Goal: Check status: Check status

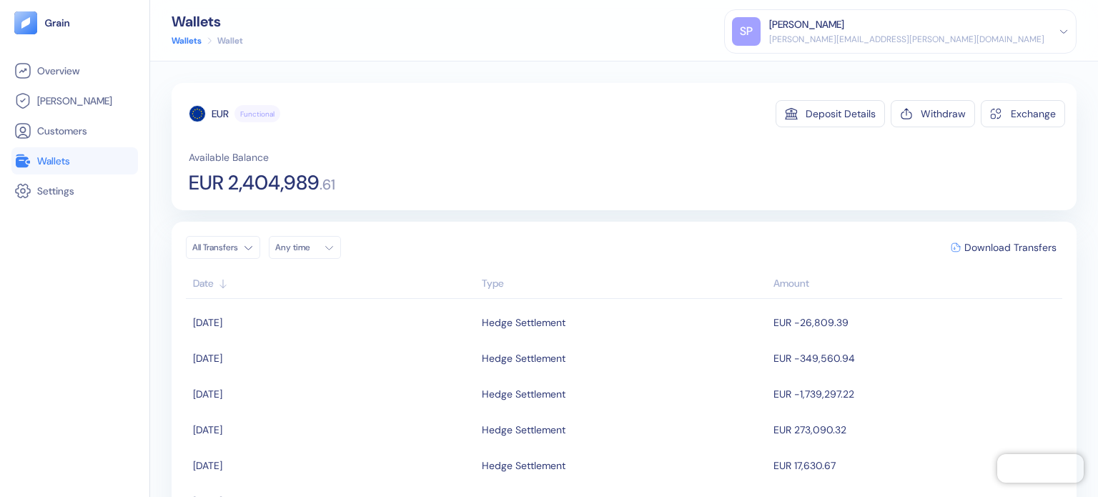
click at [69, 162] on span "Wallets" at bounding box center [53, 161] width 33 height 14
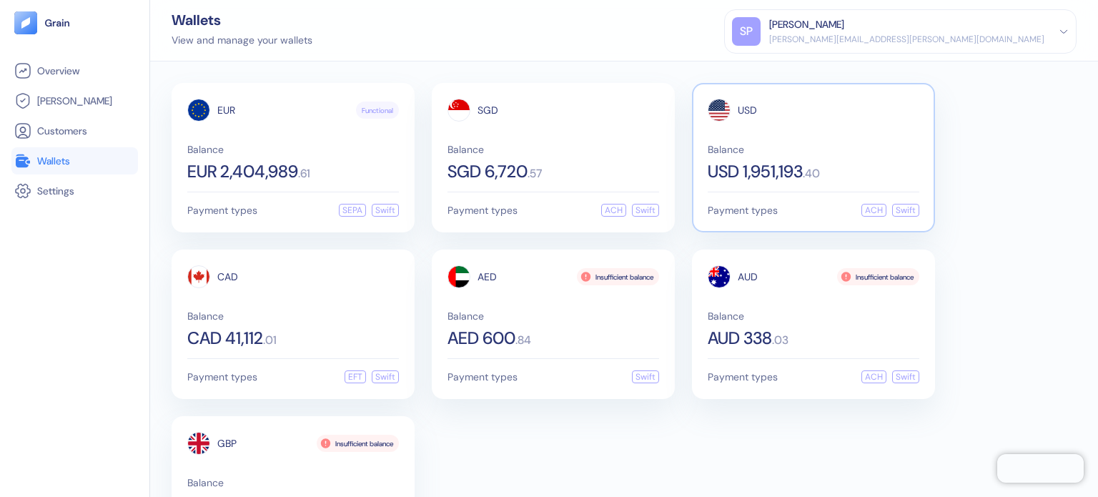
click at [816, 134] on div "USD Balance USD 1,951,193 . 40" at bounding box center [814, 139] width 212 height 81
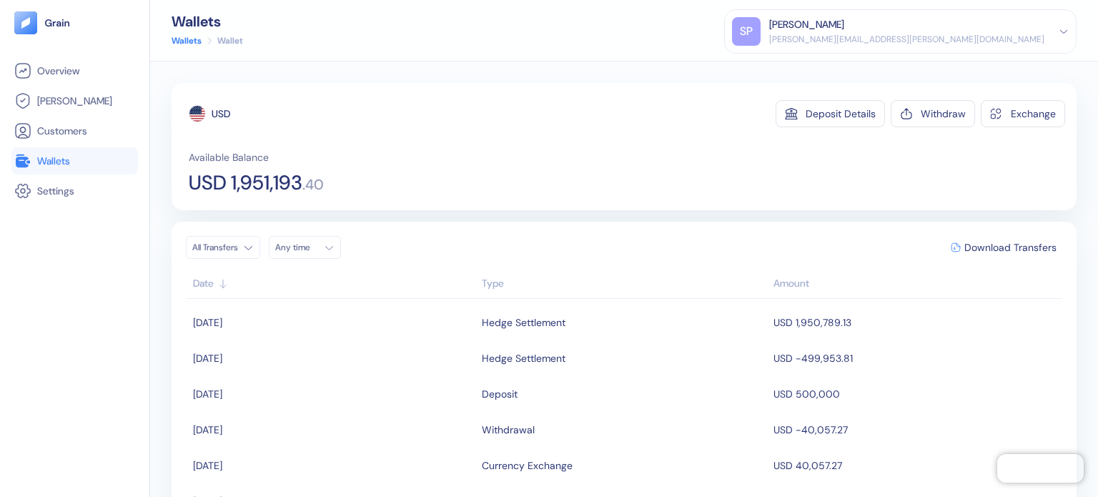
click at [54, 159] on span "Wallets" at bounding box center [53, 161] width 33 height 14
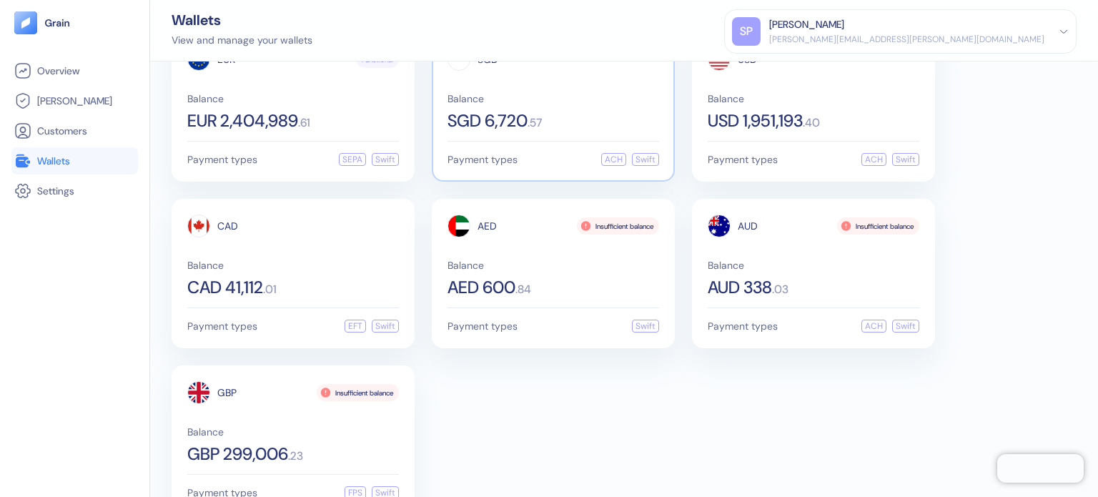
scroll to position [86, 0]
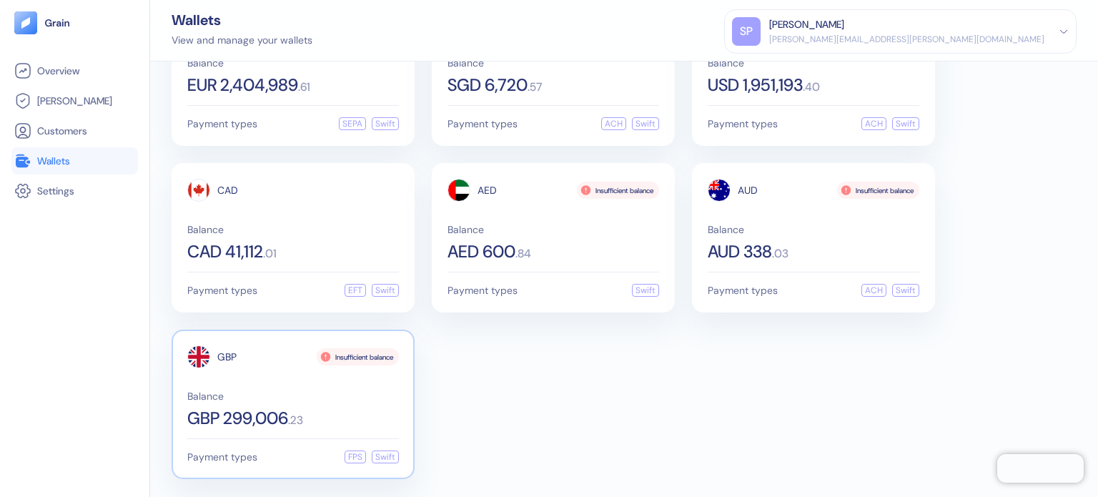
click at [284, 413] on span "GBP 299,006" at bounding box center [237, 418] width 101 height 17
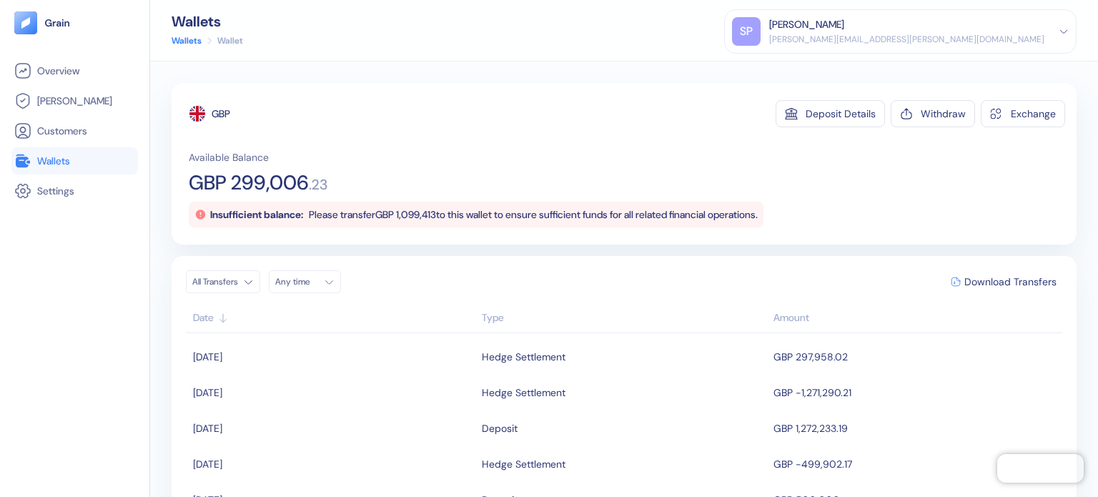
click at [87, 162] on link "Wallets" at bounding box center [74, 160] width 121 height 17
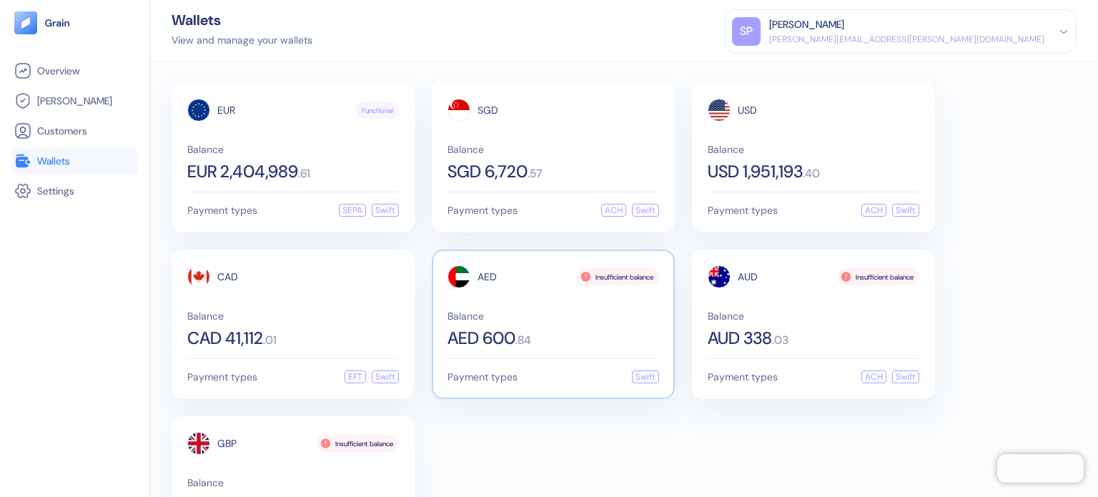
scroll to position [86, 0]
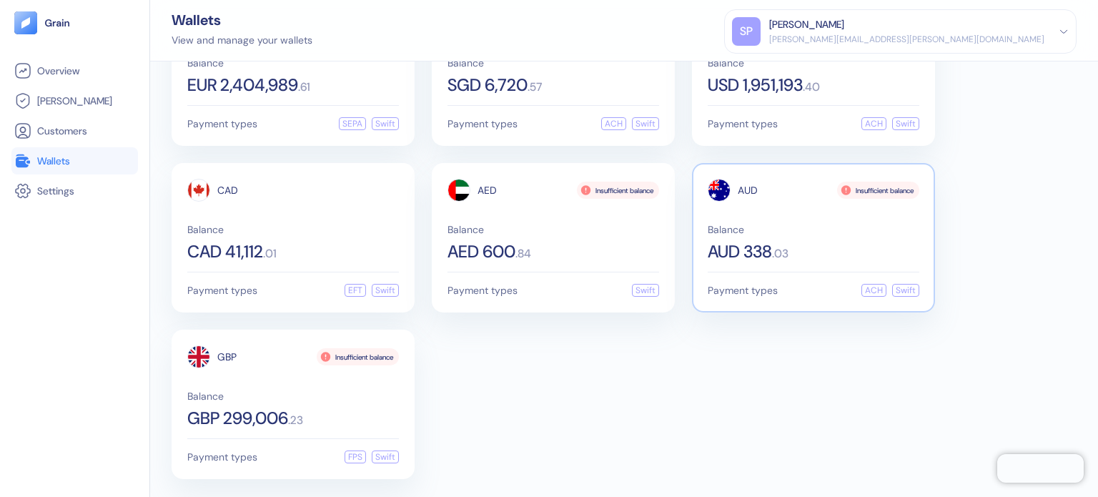
click at [871, 227] on span "Balance" at bounding box center [814, 229] width 212 height 10
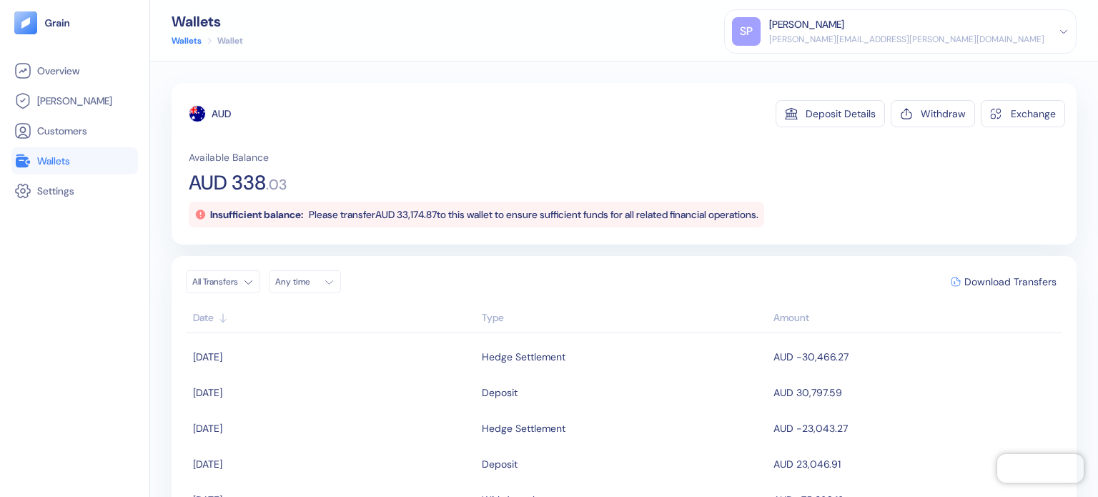
click at [69, 159] on span "Wallets" at bounding box center [53, 161] width 33 height 14
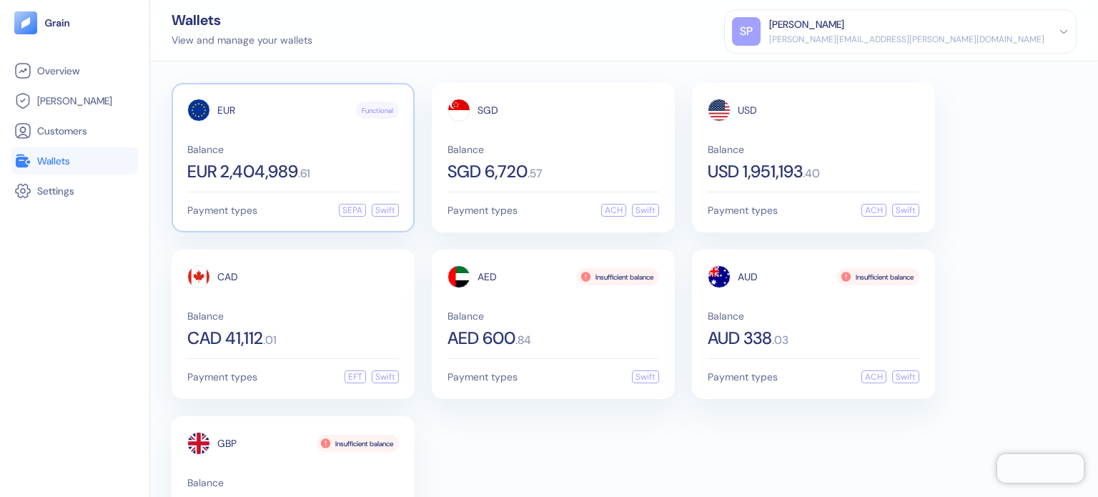
click at [251, 121] on div "EUR Functional" at bounding box center [293, 110] width 212 height 23
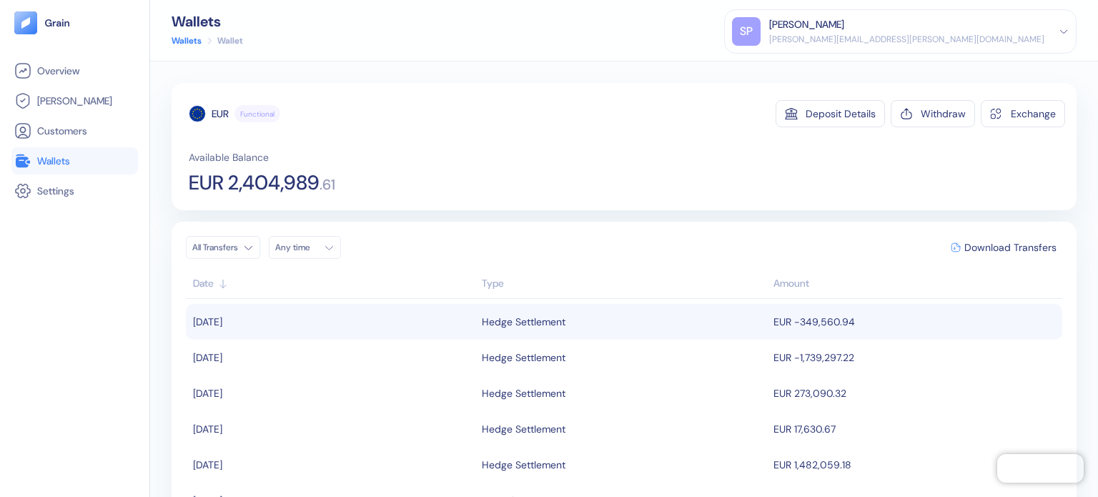
scroll to position [71, 0]
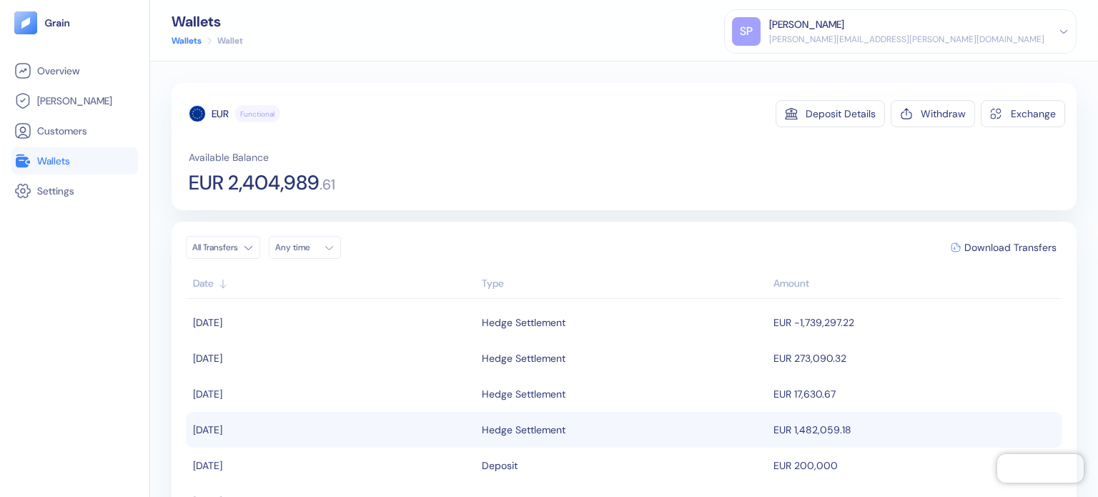
click at [824, 422] on td "EUR 1,482,059.18" at bounding box center [916, 430] width 292 height 36
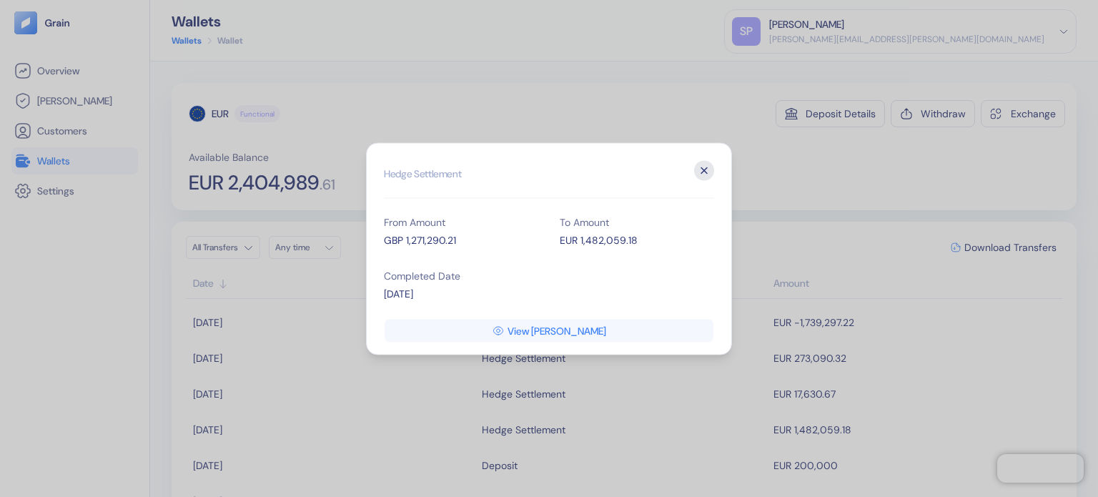
click at [709, 163] on icon "button" at bounding box center [704, 170] width 20 height 20
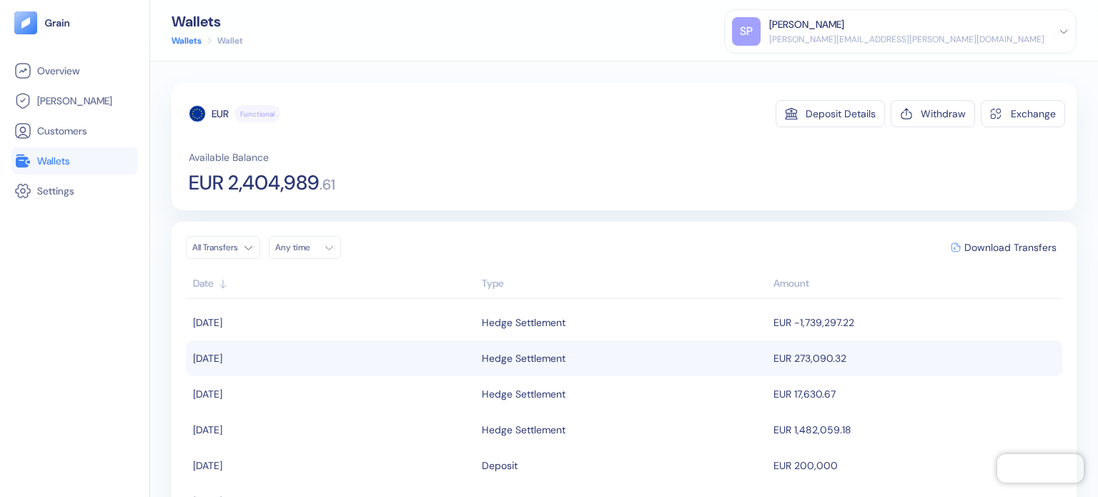
click at [793, 357] on td "EUR 273,090.32" at bounding box center [916, 358] width 292 height 36
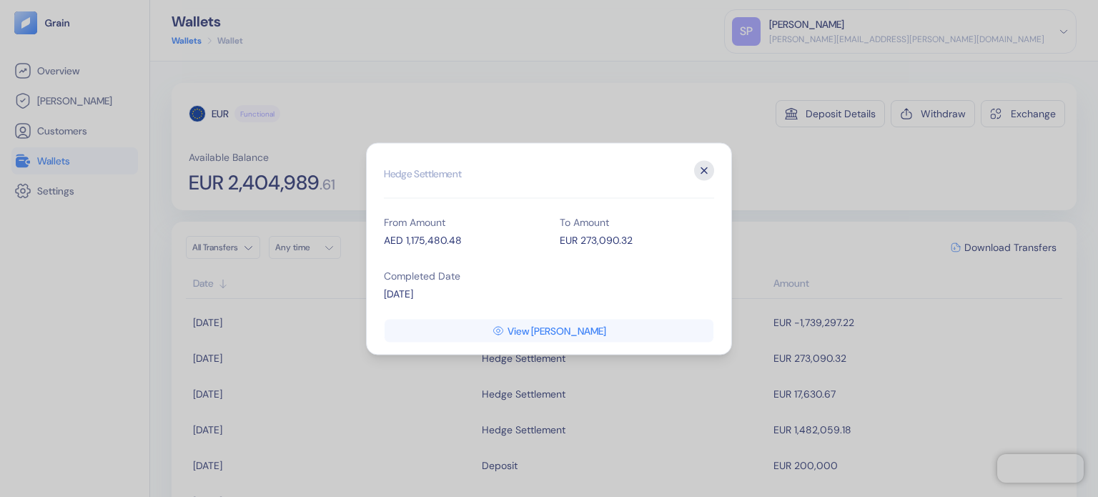
click at [708, 161] on icon "button" at bounding box center [704, 170] width 20 height 20
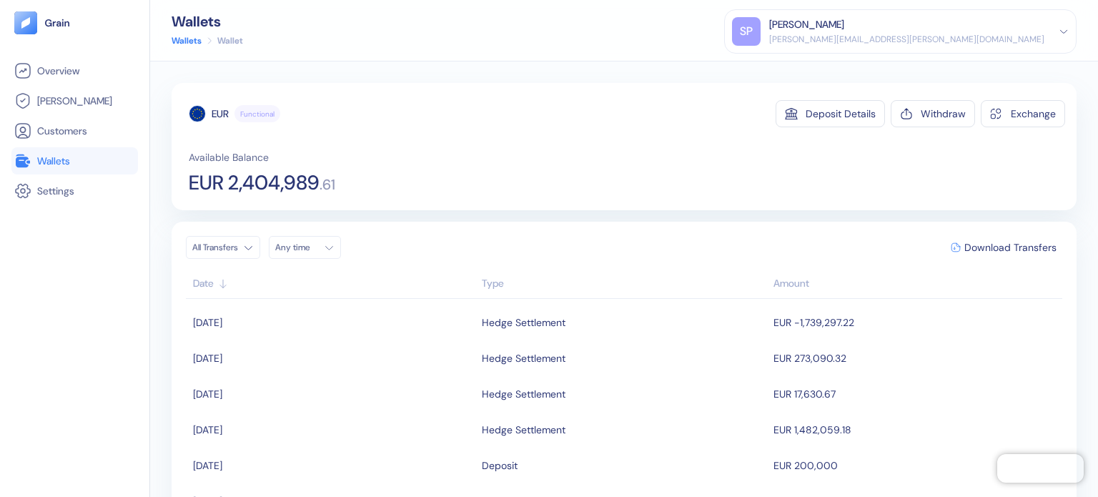
click at [69, 162] on span "Wallets" at bounding box center [53, 161] width 33 height 14
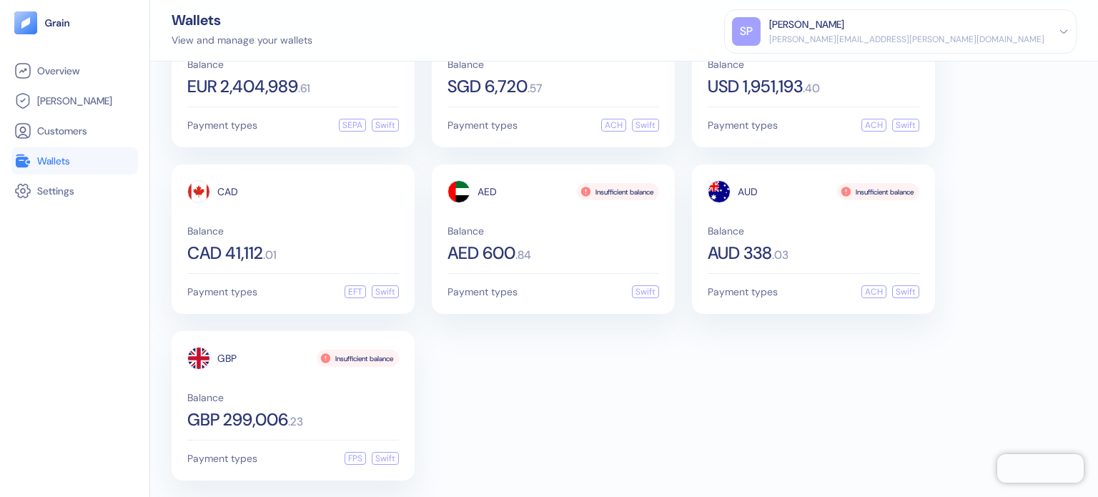
scroll to position [86, 0]
click at [546, 312] on div "EUR Functional Balance EUR 2,404,989 . 61 Payment types SEPA Swift SGD Balance …" at bounding box center [624, 237] width 905 height 482
click at [256, 119] on span "Payment types" at bounding box center [222, 124] width 70 height 10
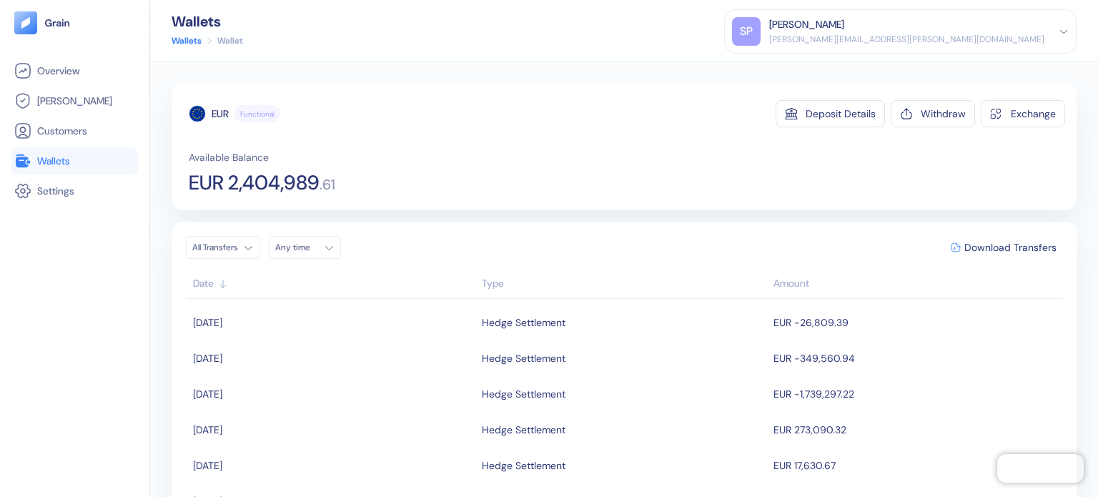
click at [517, 154] on div "Available Balance EUR 2,404,989 . 61" at bounding box center [627, 171] width 876 height 43
click at [57, 162] on span "Wallets" at bounding box center [53, 161] width 33 height 14
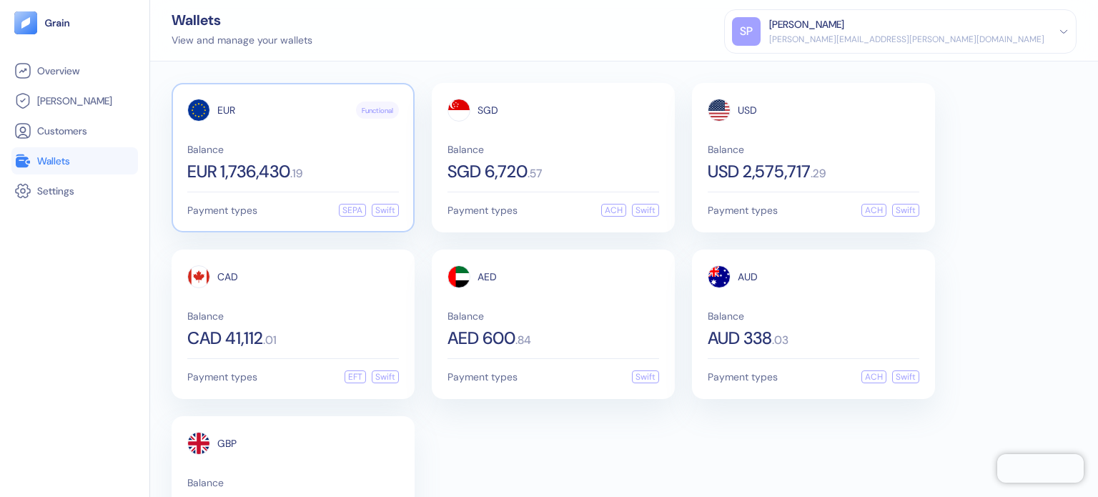
click at [225, 164] on span "EUR 1,736,430" at bounding box center [238, 171] width 103 height 17
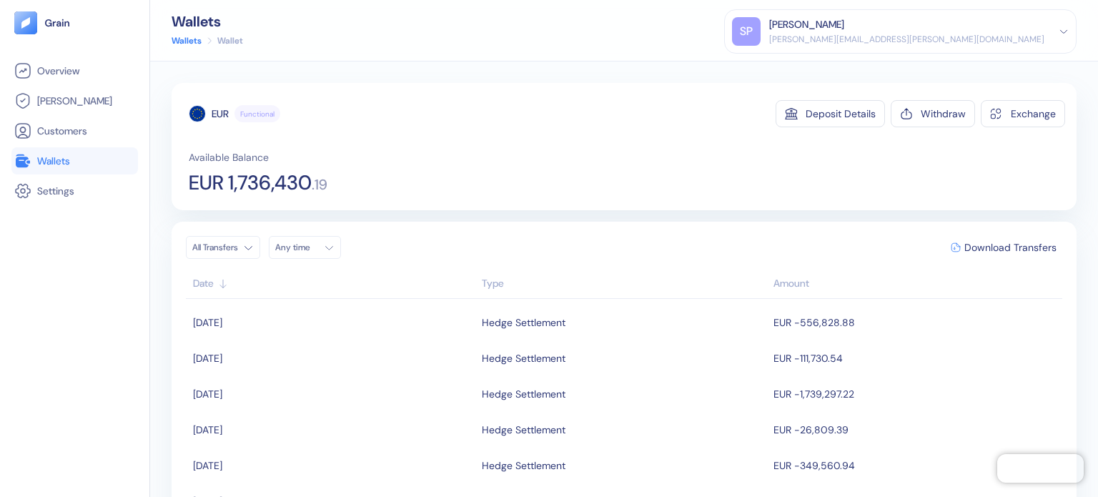
click at [52, 157] on span "Wallets" at bounding box center [53, 161] width 33 height 14
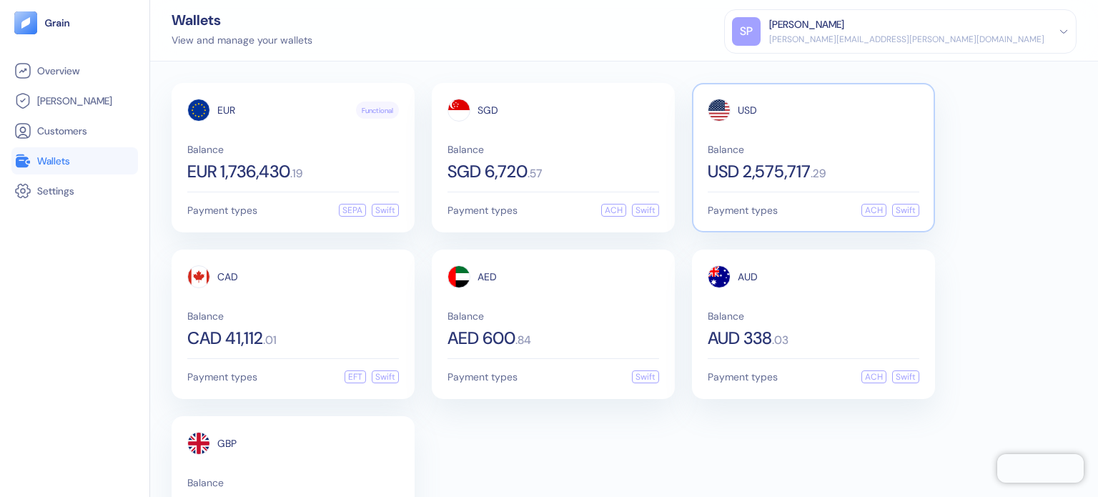
click at [813, 119] on div "USD" at bounding box center [814, 110] width 212 height 23
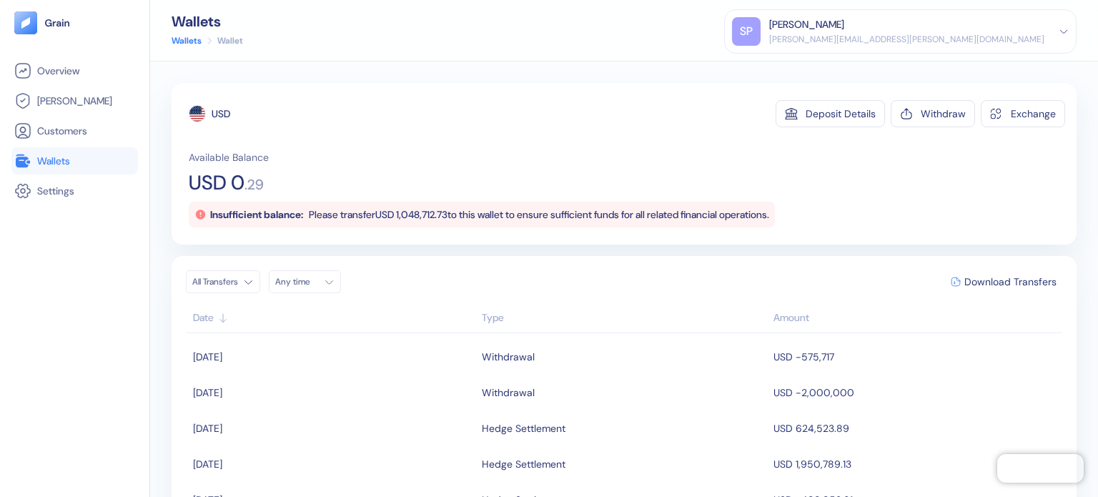
click at [422, 214] on span "Please transfer USD 1,048,712.73 to this wallet to ensure sufficient funds for …" at bounding box center [539, 214] width 460 height 13
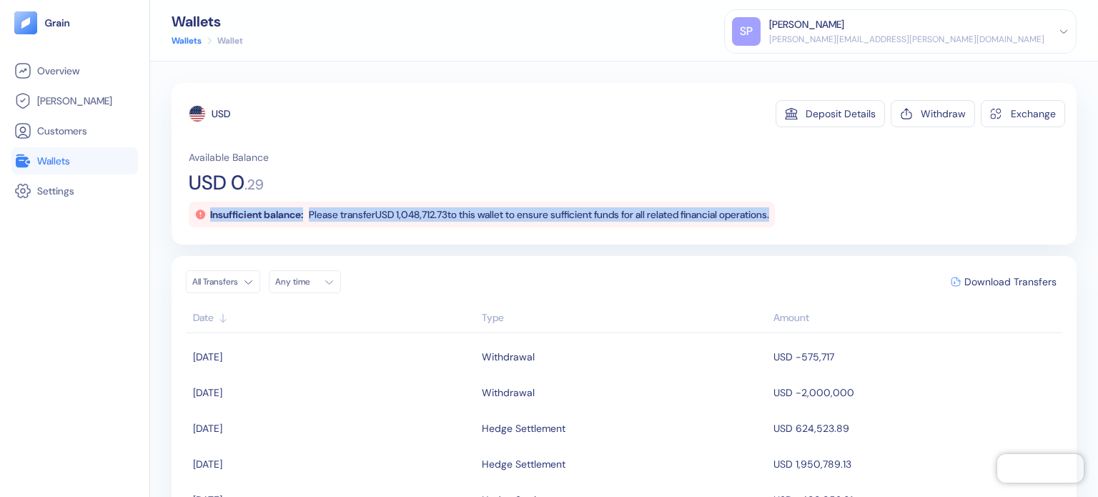
click at [422, 214] on span "Please transfer USD 1,048,712.73 to this wallet to ensure sufficient funds for …" at bounding box center [539, 214] width 460 height 13
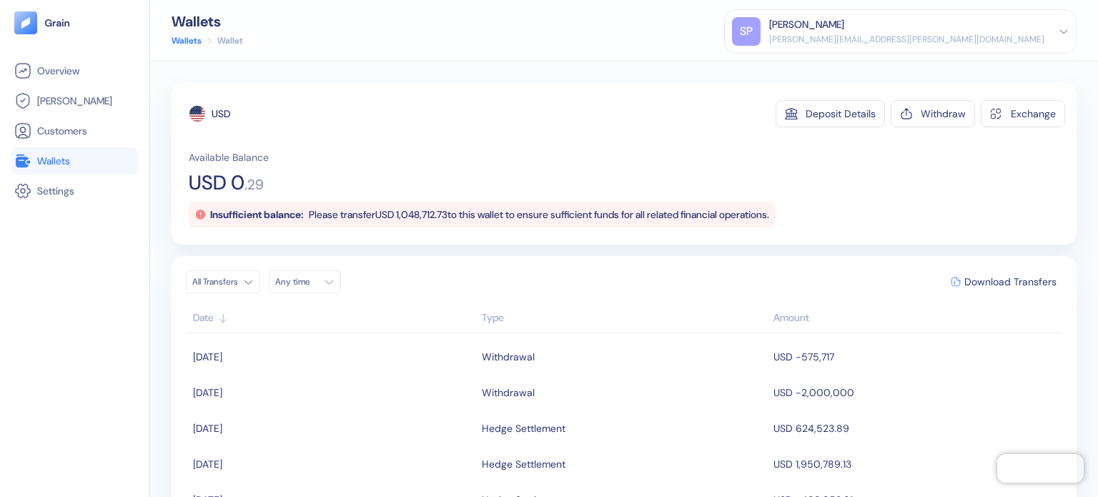
click at [404, 132] on div "USD Deposit Details Withdraw Exchange Available Balance USD 0 . 29 Insufficient…" at bounding box center [627, 163] width 876 height 127
click at [36, 167] on link "Wallets" at bounding box center [74, 160] width 121 height 17
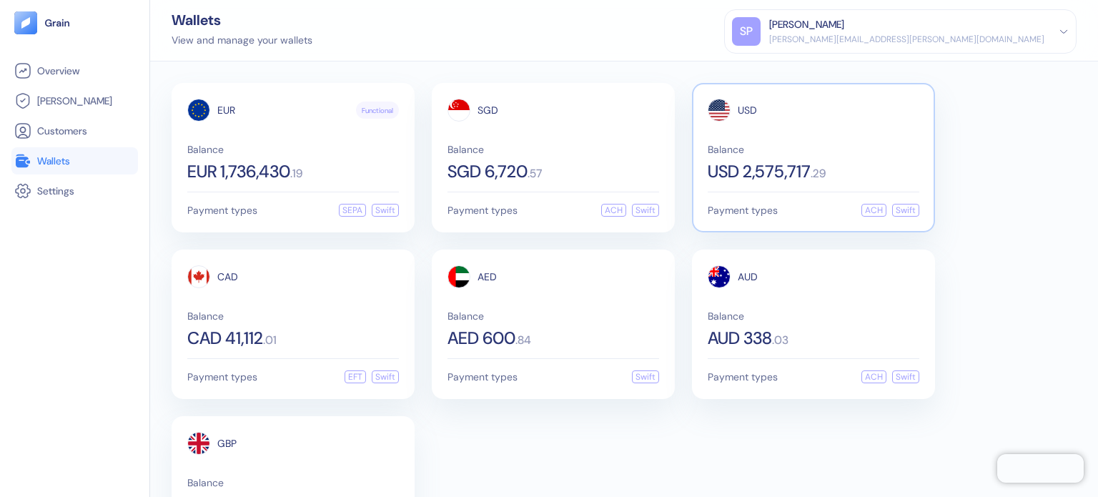
click at [835, 144] on span "Balance" at bounding box center [814, 149] width 212 height 10
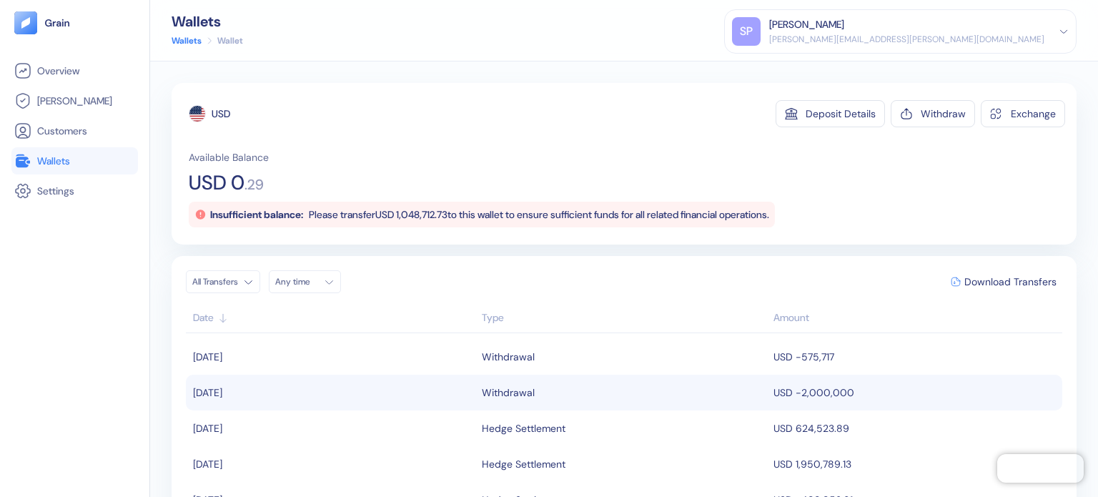
click at [807, 391] on td "USD -2,000,000" at bounding box center [916, 393] width 292 height 36
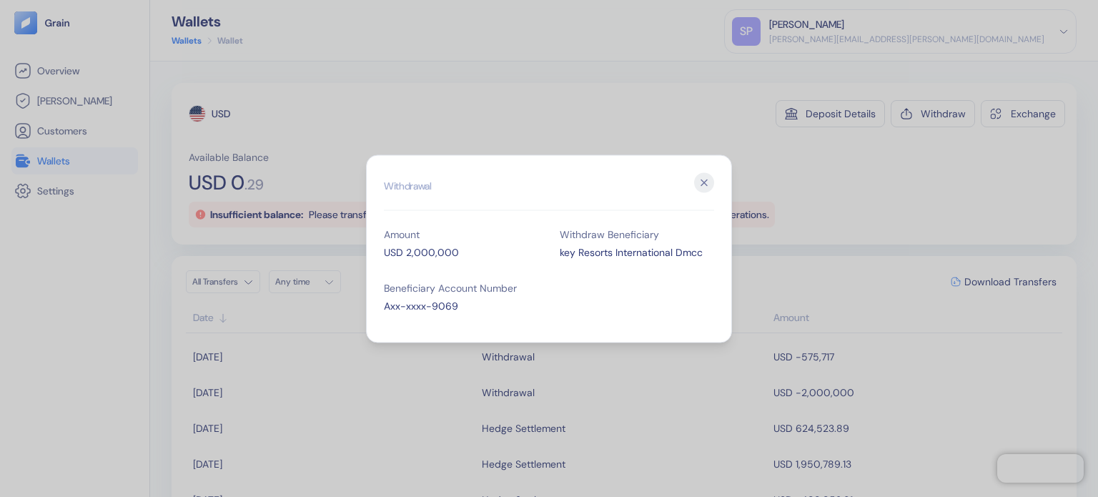
click at [706, 169] on div "Hidden title for resolving console warnings Withdrawal Amount USD 2,000,000 Wit…" at bounding box center [549, 248] width 366 height 188
click at [705, 177] on icon "button" at bounding box center [704, 182] width 20 height 20
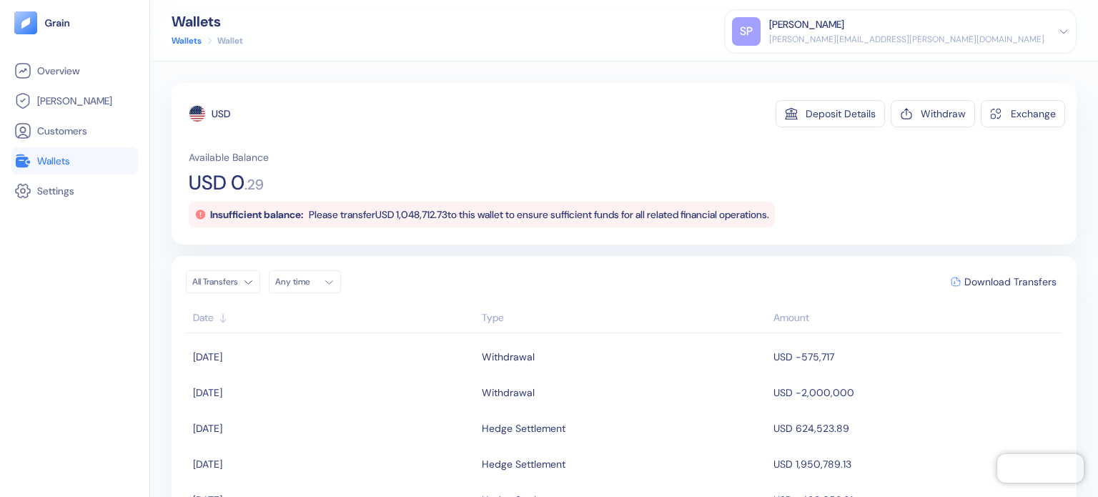
click at [61, 164] on span "Wallets" at bounding box center [53, 161] width 33 height 14
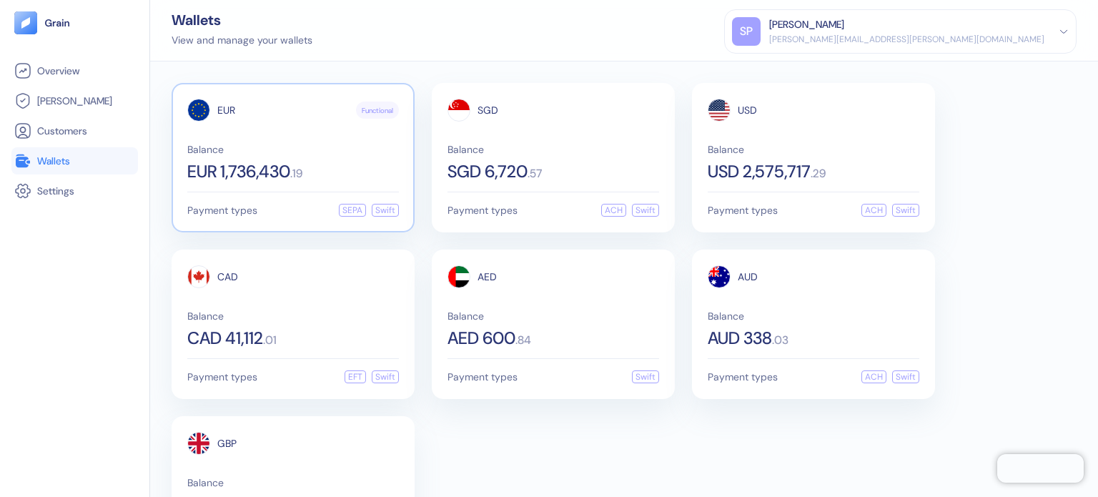
click at [262, 147] on span "Balance" at bounding box center [293, 149] width 212 height 10
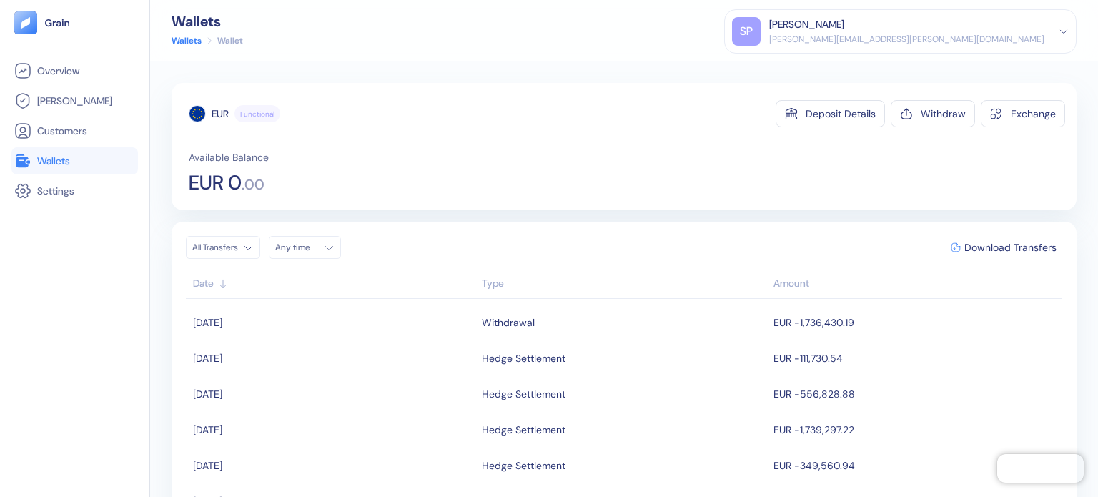
click at [420, 191] on div "Available Balance EUR 0 . 00" at bounding box center [627, 171] width 876 height 43
click at [48, 162] on span "Wallets" at bounding box center [53, 161] width 33 height 14
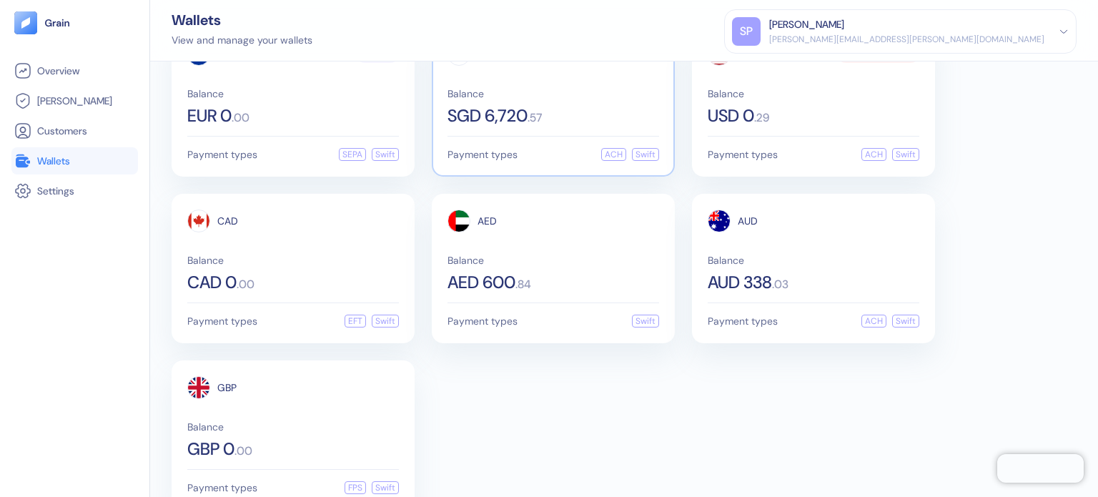
scroll to position [86, 0]
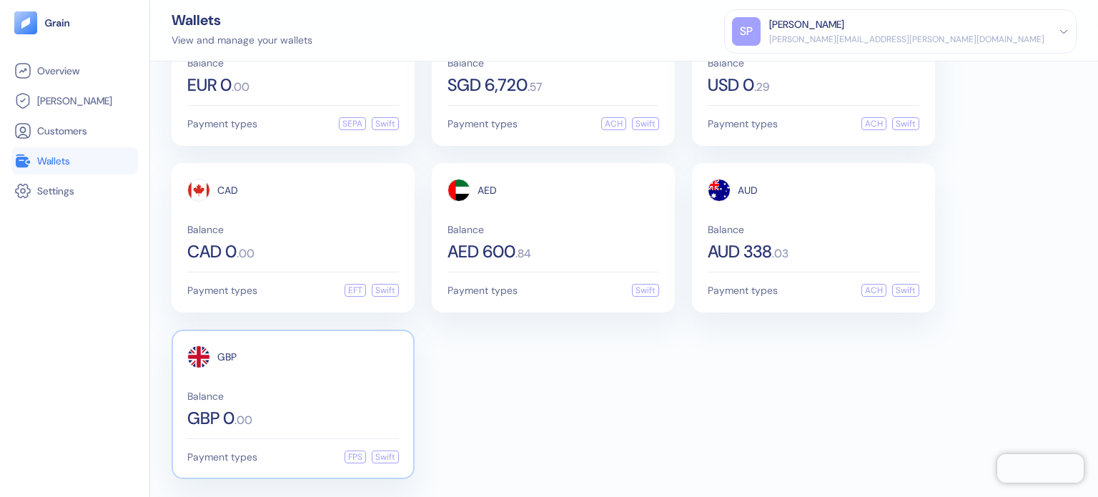
click at [347, 363] on div "GBP" at bounding box center [293, 356] width 212 height 23
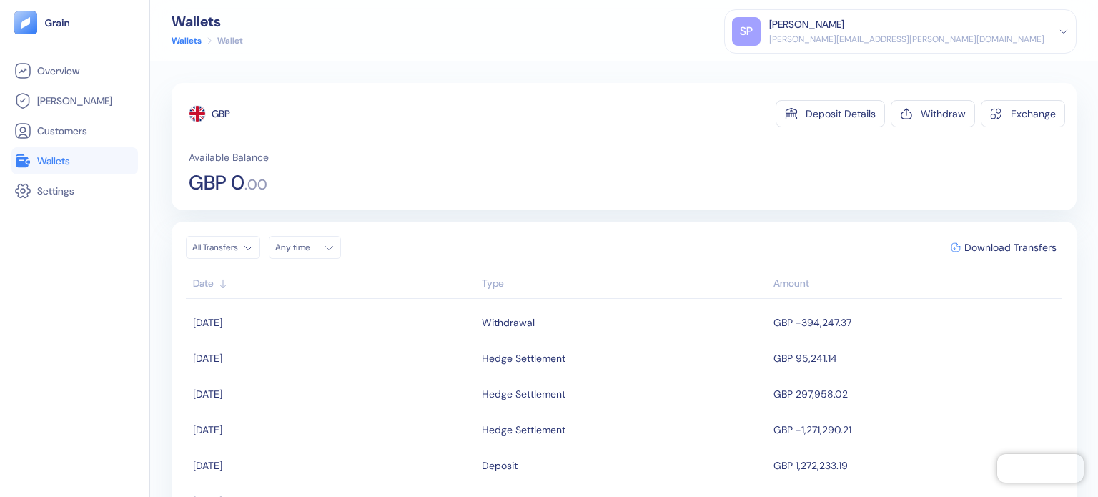
click at [51, 159] on span "Wallets" at bounding box center [53, 161] width 33 height 14
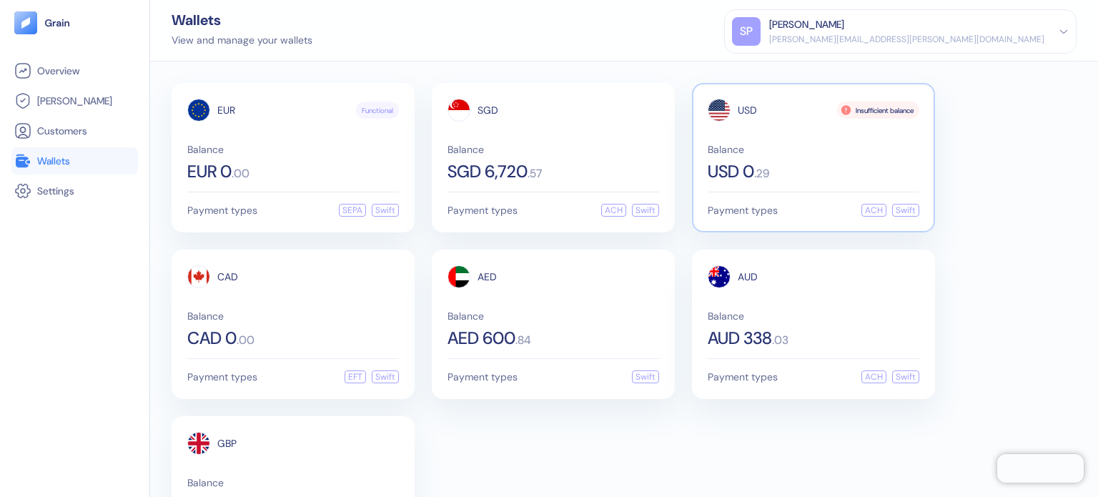
click at [755, 142] on div "USD Insufficient balance Balance USD 0 . 29" at bounding box center [814, 139] width 212 height 81
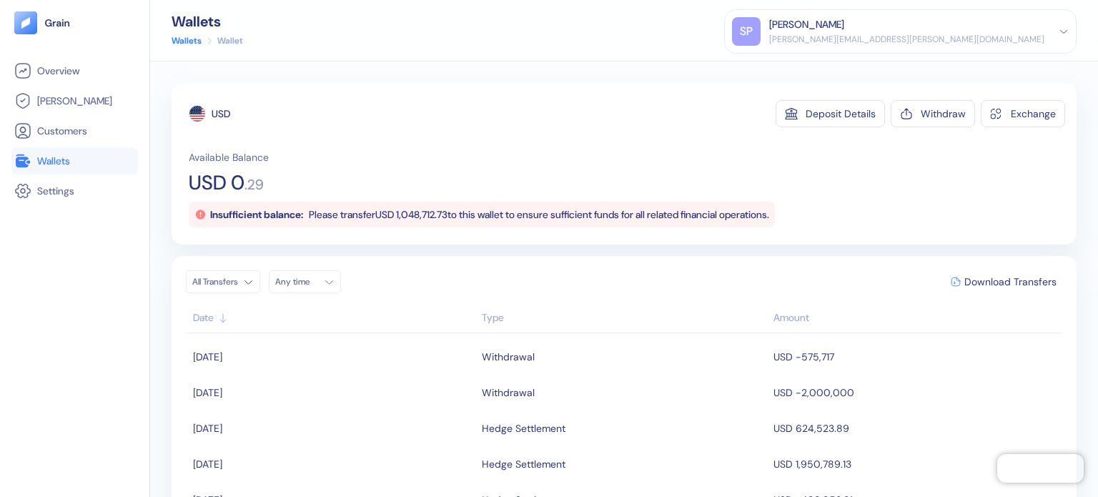
click at [77, 162] on link "Wallets" at bounding box center [74, 160] width 121 height 17
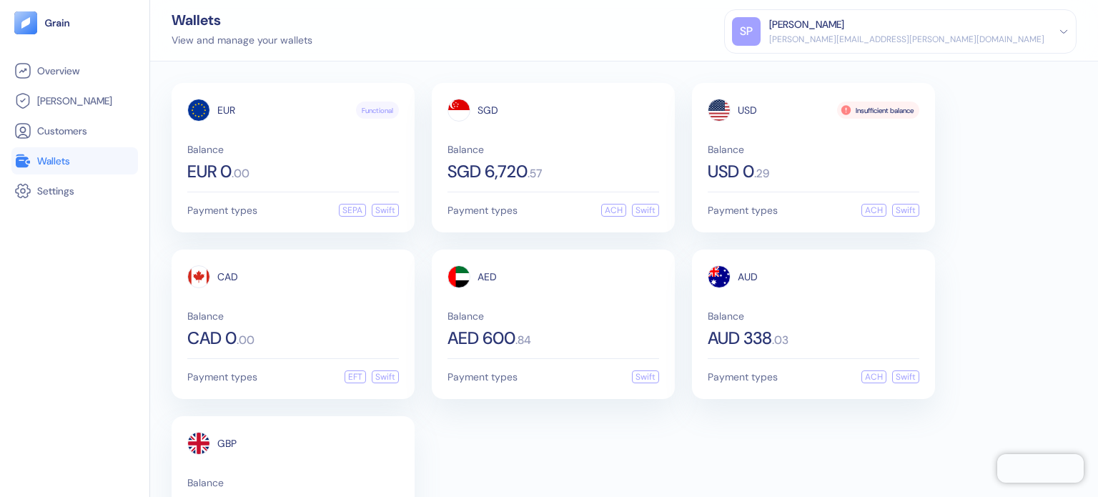
click at [698, 467] on div "EUR Functional Balance EUR 0 . 00 Payment types SEPA Swift SGD Balance SGD 6,72…" at bounding box center [624, 324] width 905 height 482
